Goal: Communication & Community: Connect with others

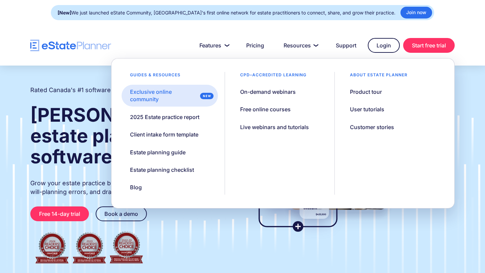
click at [140, 94] on div "Exclusive online community" at bounding box center [163, 95] width 67 height 15
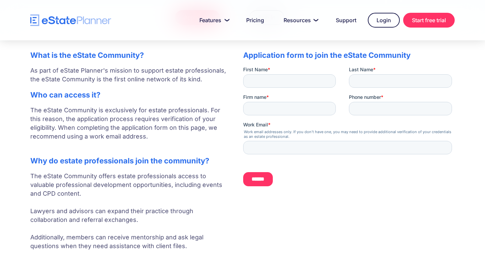
scroll to position [120, 0]
